Goal: Information Seeking & Learning: Learn about a topic

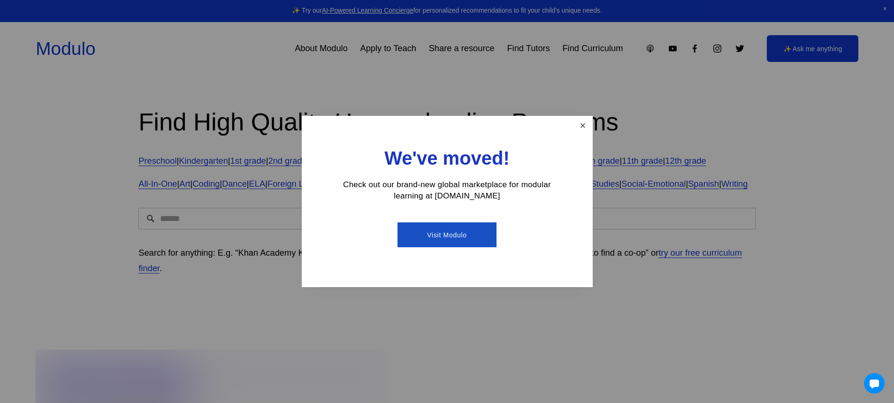
click at [589, 130] on link "Close" at bounding box center [582, 125] width 16 height 16
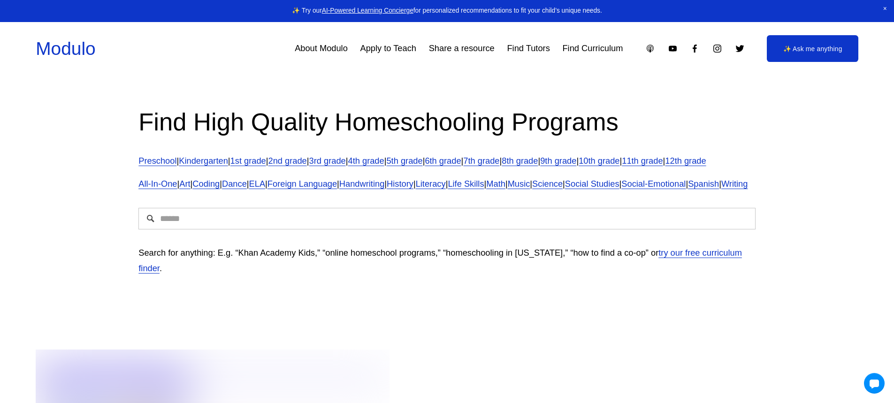
click at [505, 189] on span "Math" at bounding box center [495, 184] width 19 height 10
click at [277, 229] on input "Search" at bounding box center [446, 219] width 617 height 22
type input "**********"
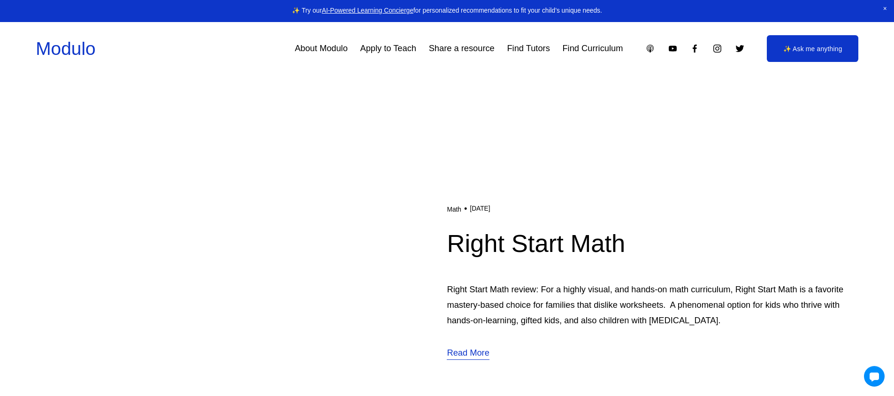
scroll to position [939, 0]
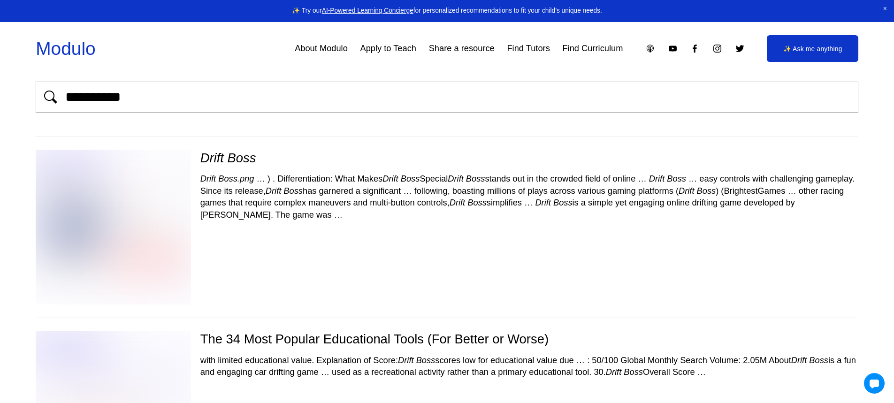
scroll to position [94, 0]
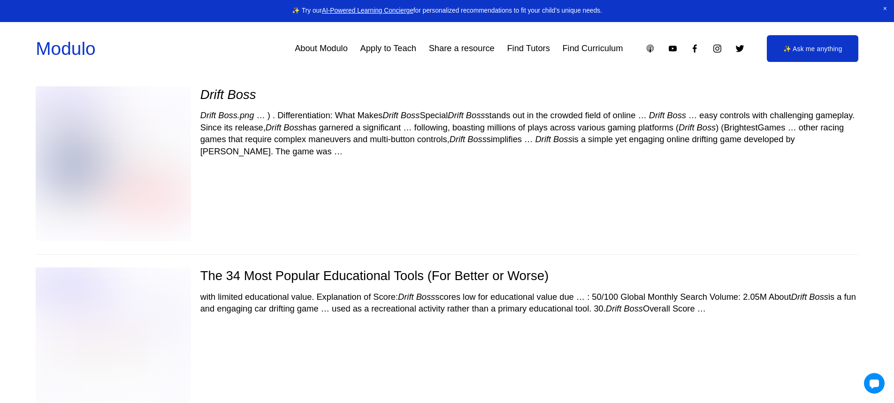
click at [86, 165] on img at bounding box center [113, 163] width 184 height 155
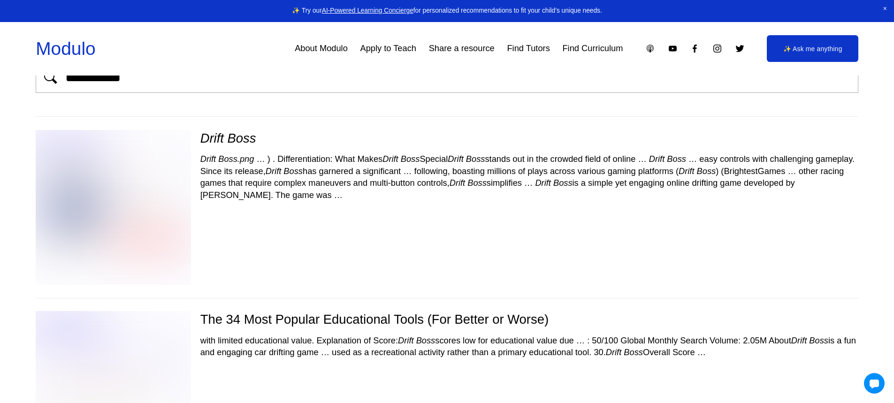
scroll to position [0, 0]
